Goal: Information Seeking & Learning: Learn about a topic

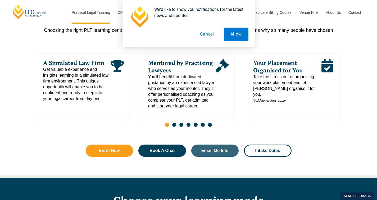
click at [207, 33] on button "Cancel" at bounding box center [207, 34] width 27 height 13
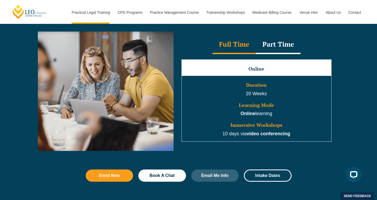
scroll to position [503, 0]
